Goal: Information Seeking & Learning: Learn about a topic

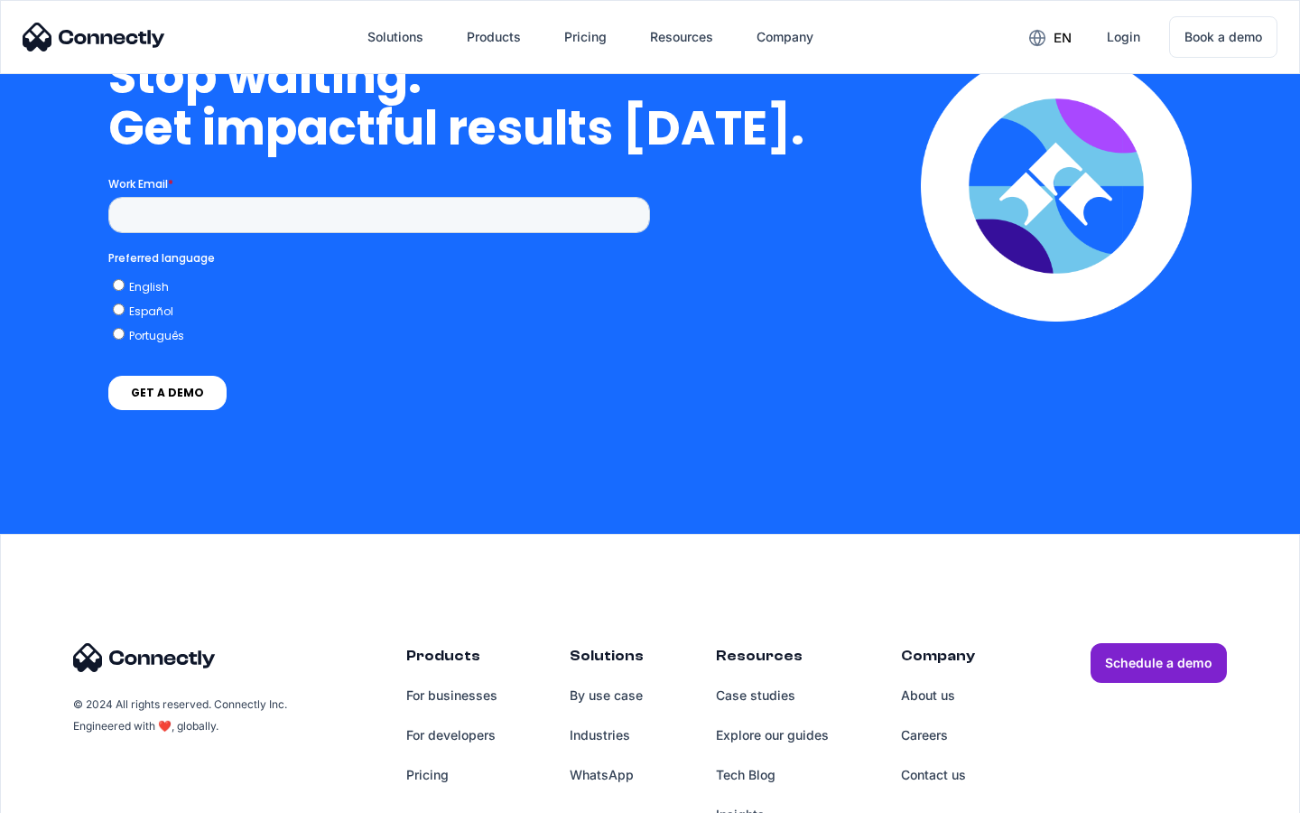
scroll to position [7428, 0]
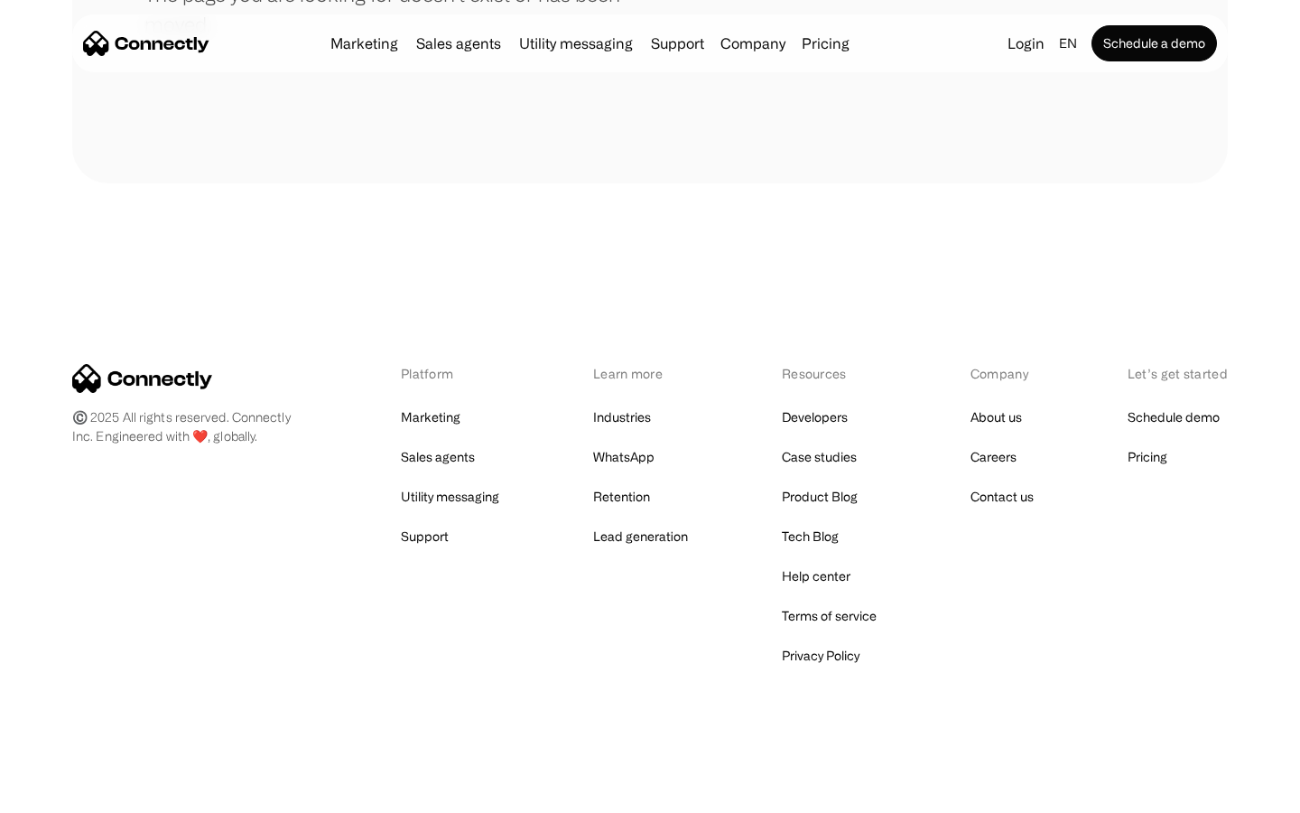
scroll to position [330, 0]
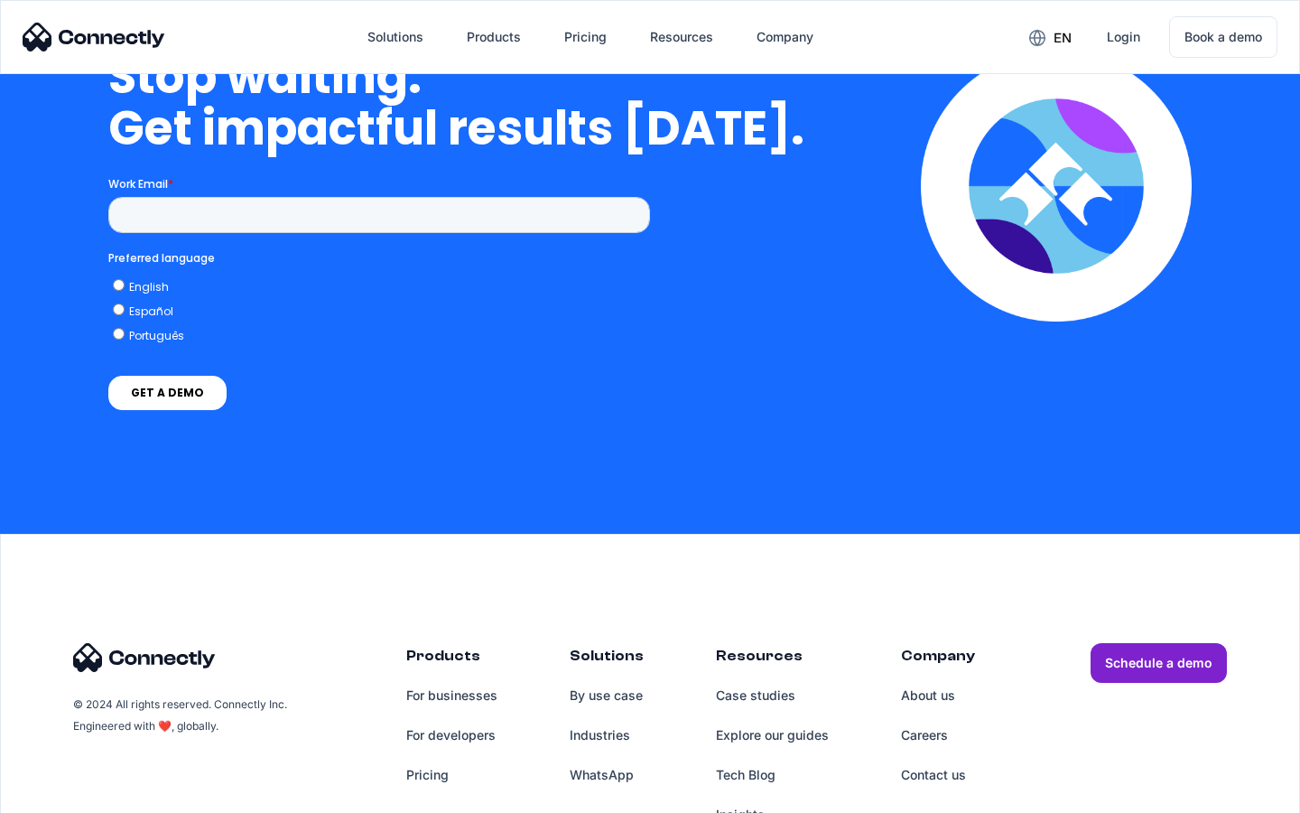
scroll to position [4582, 0]
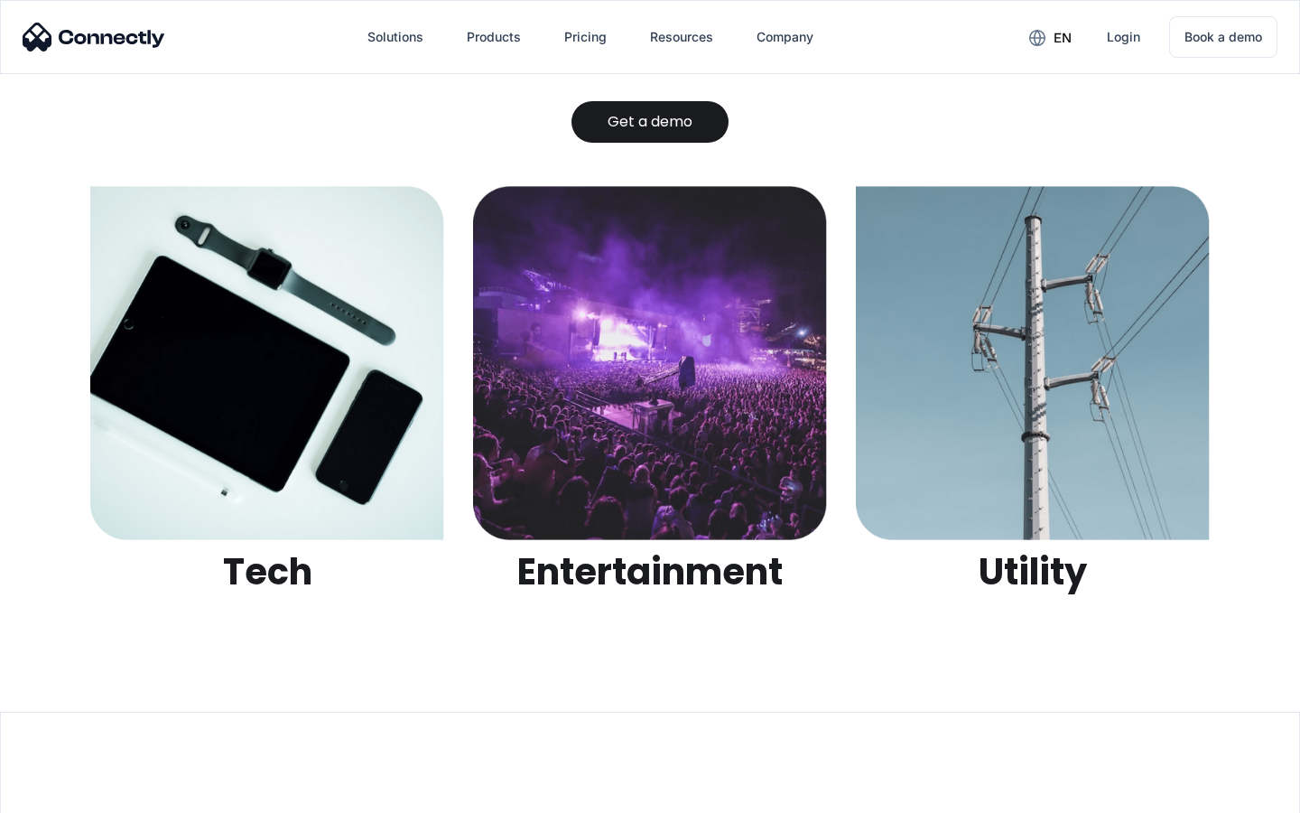
scroll to position [5697, 0]
